Goal: Task Accomplishment & Management: Manage account settings

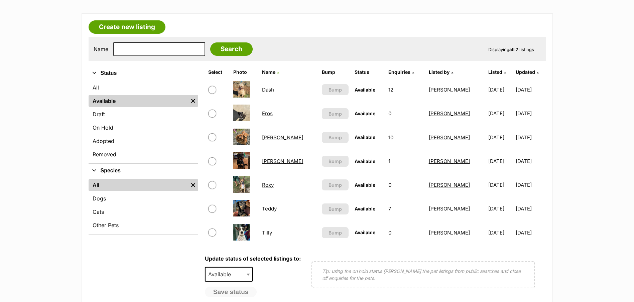
scroll to position [100, 0]
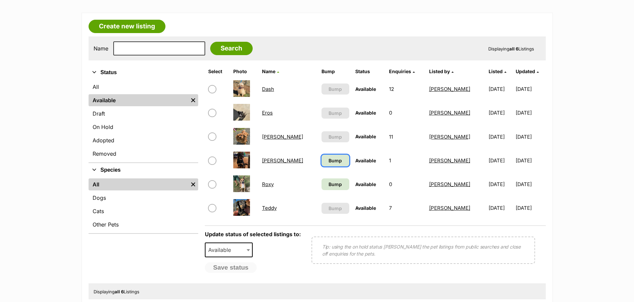
click at [329, 159] on span "Bump" at bounding box center [335, 160] width 13 height 7
click at [329, 184] on span "Bump" at bounding box center [335, 184] width 13 height 7
